Goal: Transaction & Acquisition: Purchase product/service

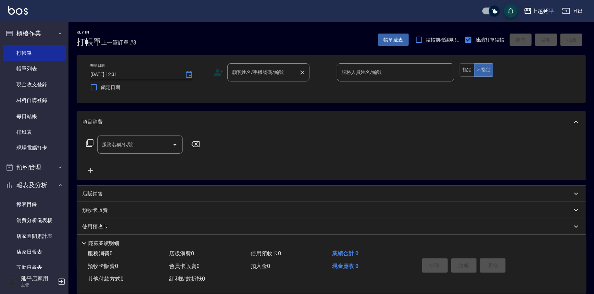
click at [266, 79] on div "顧客姓名/手機號碼/編號" at bounding box center [268, 72] width 82 height 18
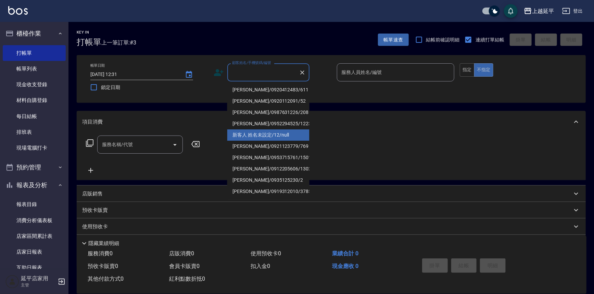
click at [261, 136] on li "新客人 姓名未設定/12/null" at bounding box center [268, 134] width 82 height 11
type input "新客人 姓名未設定/12/null"
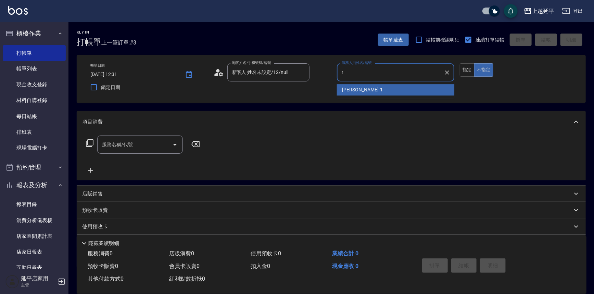
click at [347, 89] on span "[PERSON_NAME]-1" at bounding box center [362, 89] width 40 height 7
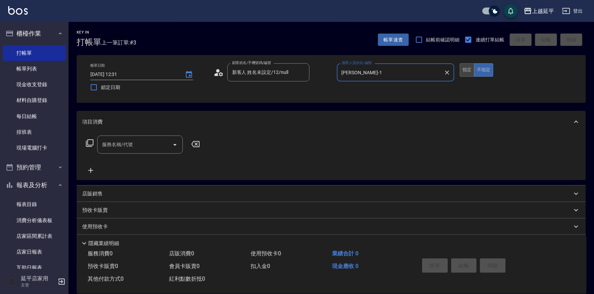
type input "[PERSON_NAME]-1"
click at [469, 67] on button "指定" at bounding box center [466, 69] width 15 height 13
click at [174, 146] on icon "Open" at bounding box center [175, 145] width 8 height 8
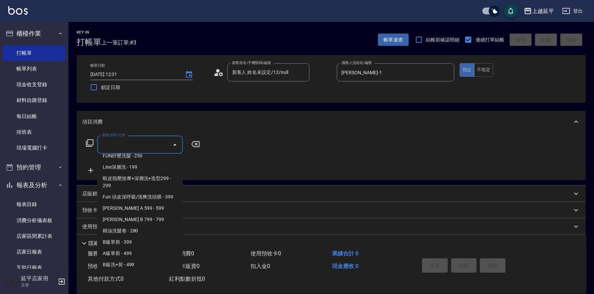
scroll to position [124, 0]
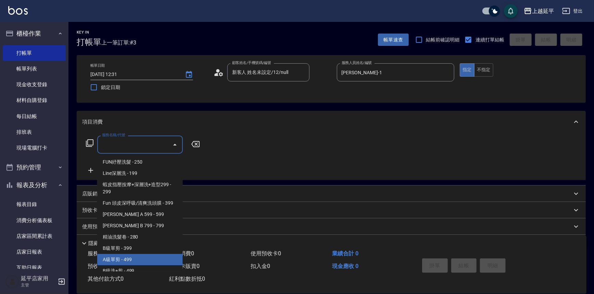
click at [129, 261] on span "A級單剪 - 499" at bounding box center [140, 259] width 86 height 11
type input "A級單剪(202)"
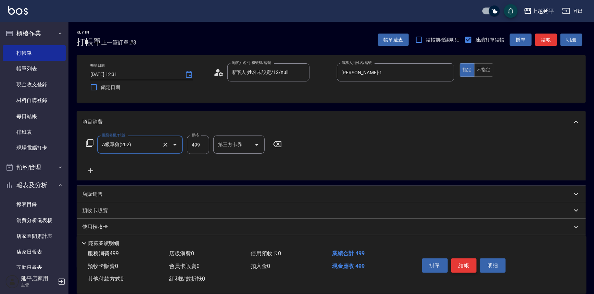
click at [463, 264] on button "結帳" at bounding box center [464, 265] width 26 height 14
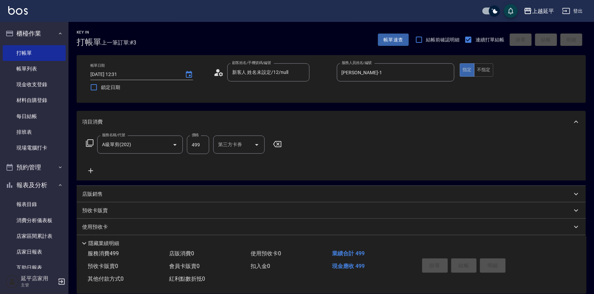
type input "[DATE] 15:02"
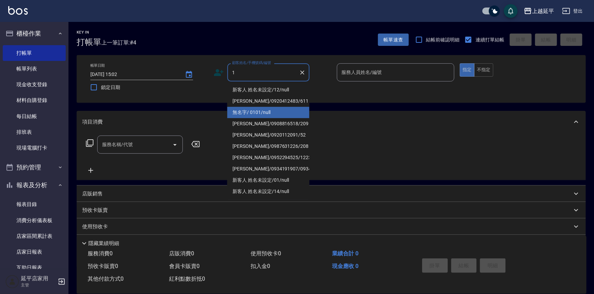
click at [240, 110] on li "無名字/ 0101/null" at bounding box center [268, 112] width 82 height 11
type input "無名字/ 0101/null"
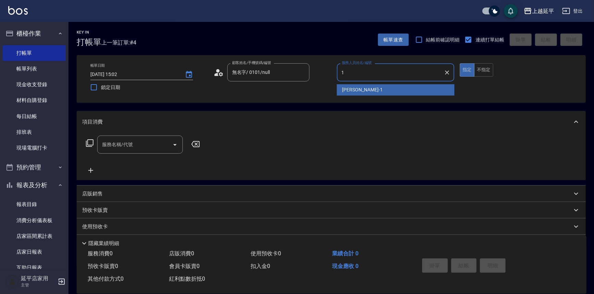
click at [348, 89] on span "[PERSON_NAME]-1" at bounding box center [362, 89] width 40 height 7
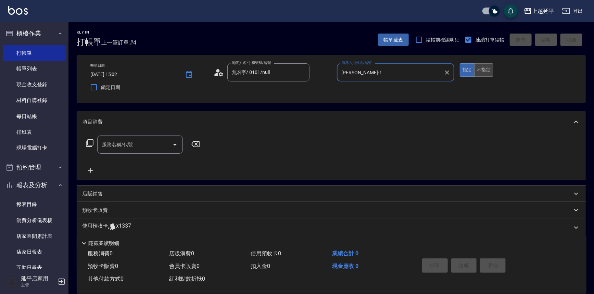
type input "[PERSON_NAME]-1"
click at [483, 70] on button "不指定" at bounding box center [483, 69] width 19 height 13
click at [173, 145] on icon "Open" at bounding box center [175, 145] width 8 height 8
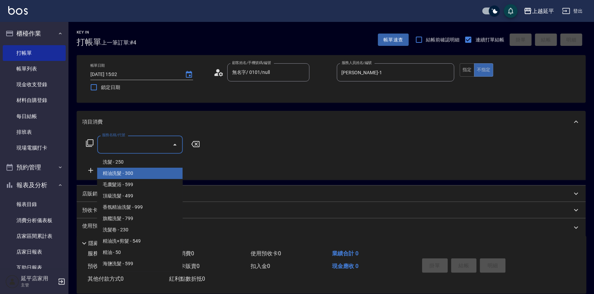
click at [138, 174] on span "精油洗髮 - 300" at bounding box center [140, 173] width 86 height 11
type input "精油洗髮(102)"
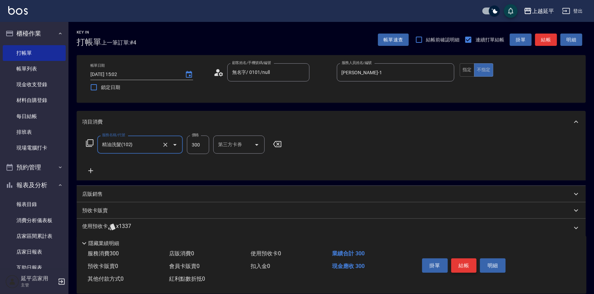
click at [458, 264] on button "結帳" at bounding box center [464, 265] width 26 height 14
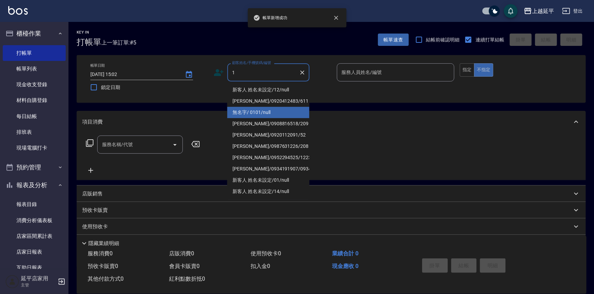
click at [251, 110] on li "無名字/ 0101/null" at bounding box center [268, 112] width 82 height 11
type input "無名字/ 0101/null"
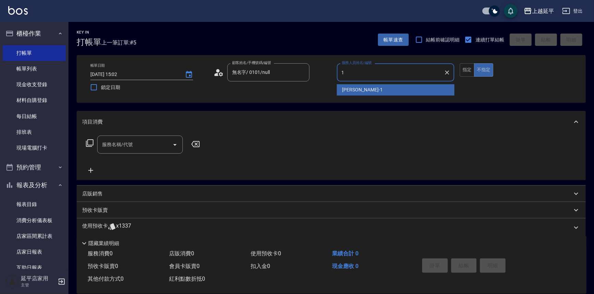
click at [343, 90] on span "[PERSON_NAME]-1" at bounding box center [362, 89] width 40 height 7
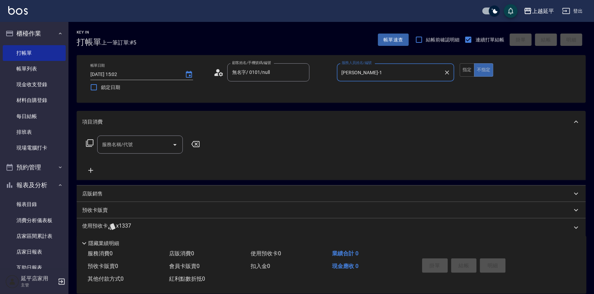
click at [175, 146] on icon "Open" at bounding box center [175, 145] width 8 height 8
type input "[PERSON_NAME]-1"
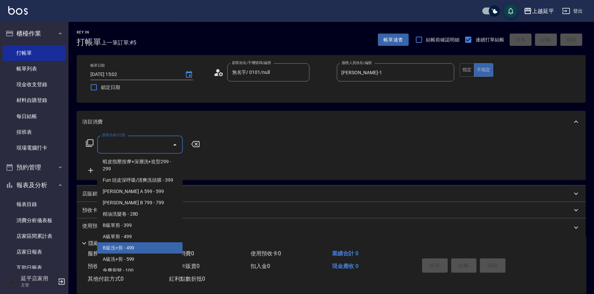
scroll to position [218, 0]
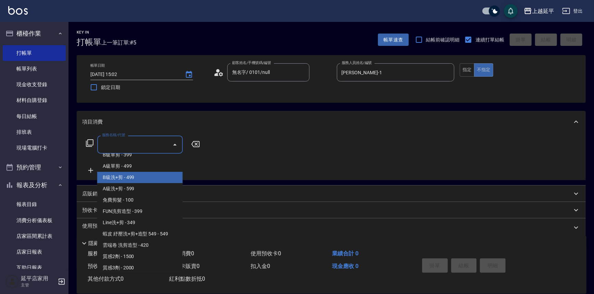
click at [140, 178] on span "B級洗+剪 - 499" at bounding box center [140, 177] width 86 height 11
type input "B級洗+剪(203)"
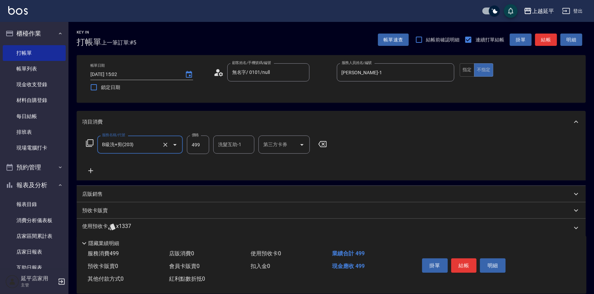
click at [229, 146] on input "洗髮互助-1" at bounding box center [233, 145] width 35 height 12
click at [225, 160] on span "[PERSON_NAME]-34" at bounding box center [229, 161] width 21 height 7
type input "[PERSON_NAME]-34"
click at [462, 261] on button "結帳" at bounding box center [464, 265] width 26 height 14
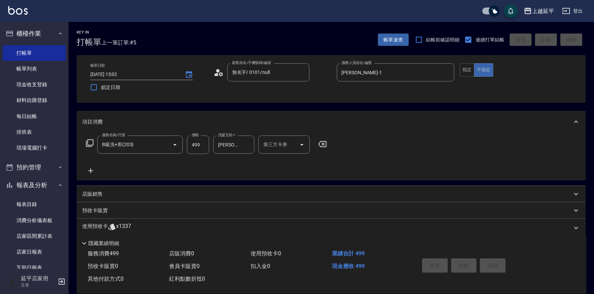
type input "[DATE] 15:03"
